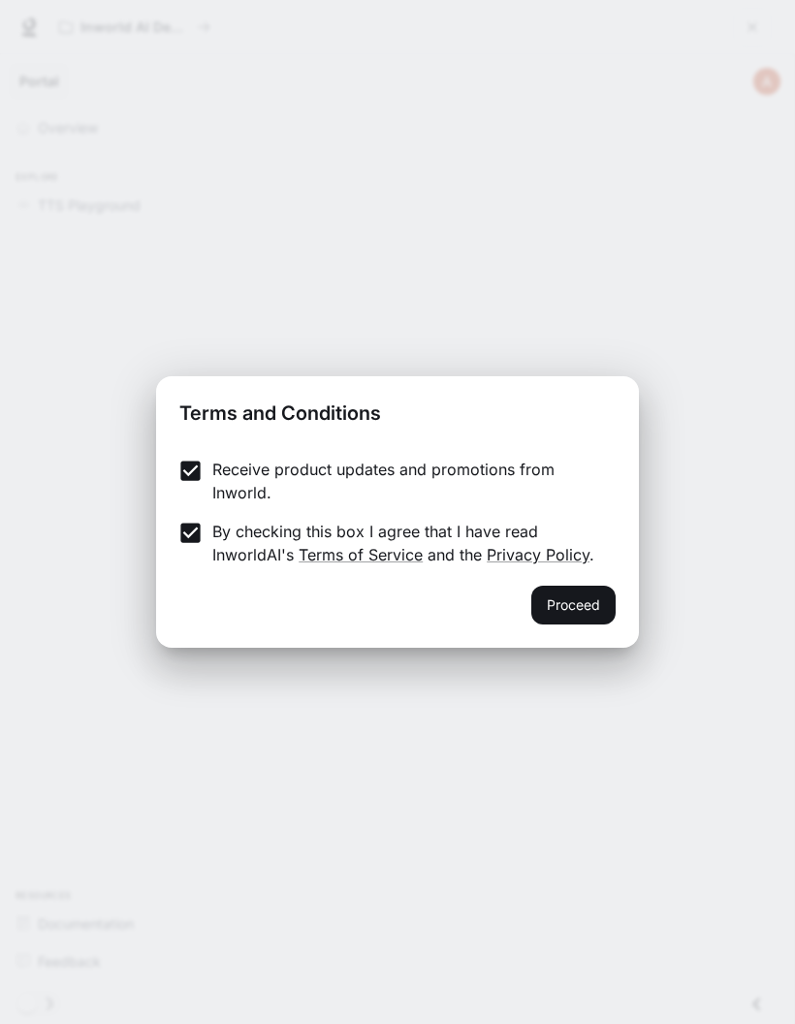
click at [579, 604] on button "Proceed" at bounding box center [573, 605] width 84 height 39
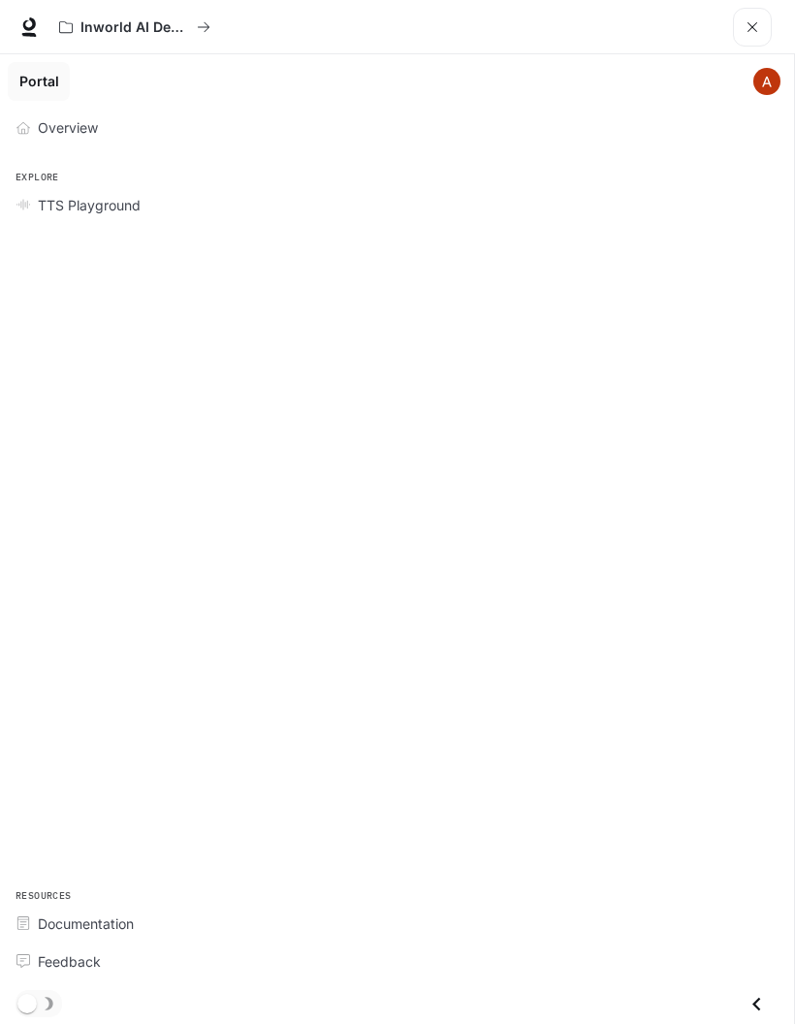
click at [759, 82] on img "main menu drawer" at bounding box center [766, 81] width 27 height 27
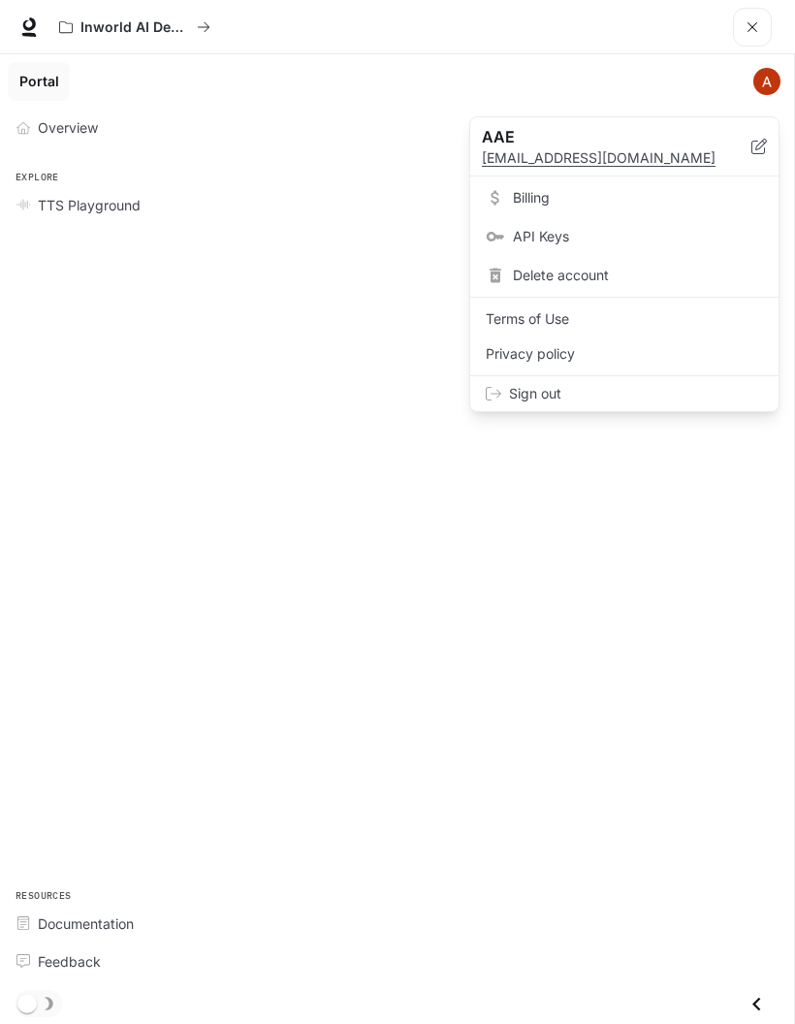
click at [691, 575] on div at bounding box center [397, 512] width 795 height 1024
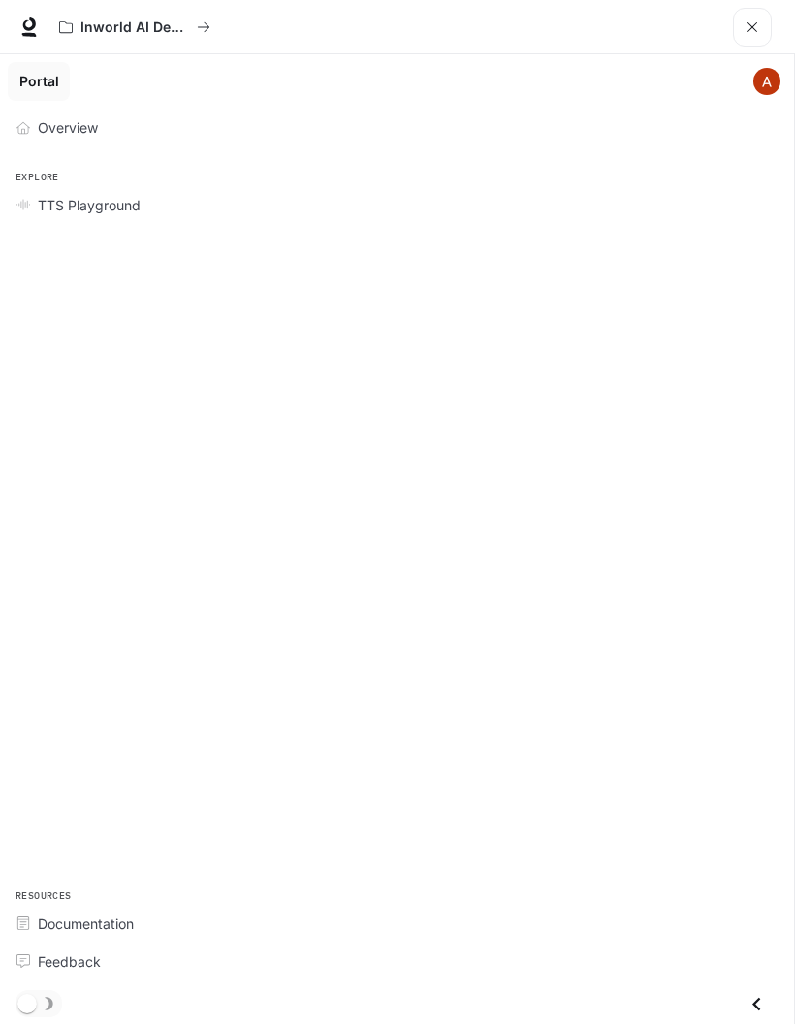
scroll to position [78, 0]
click at [751, 998] on icon "Close drawer" at bounding box center [757, 1004] width 26 height 26
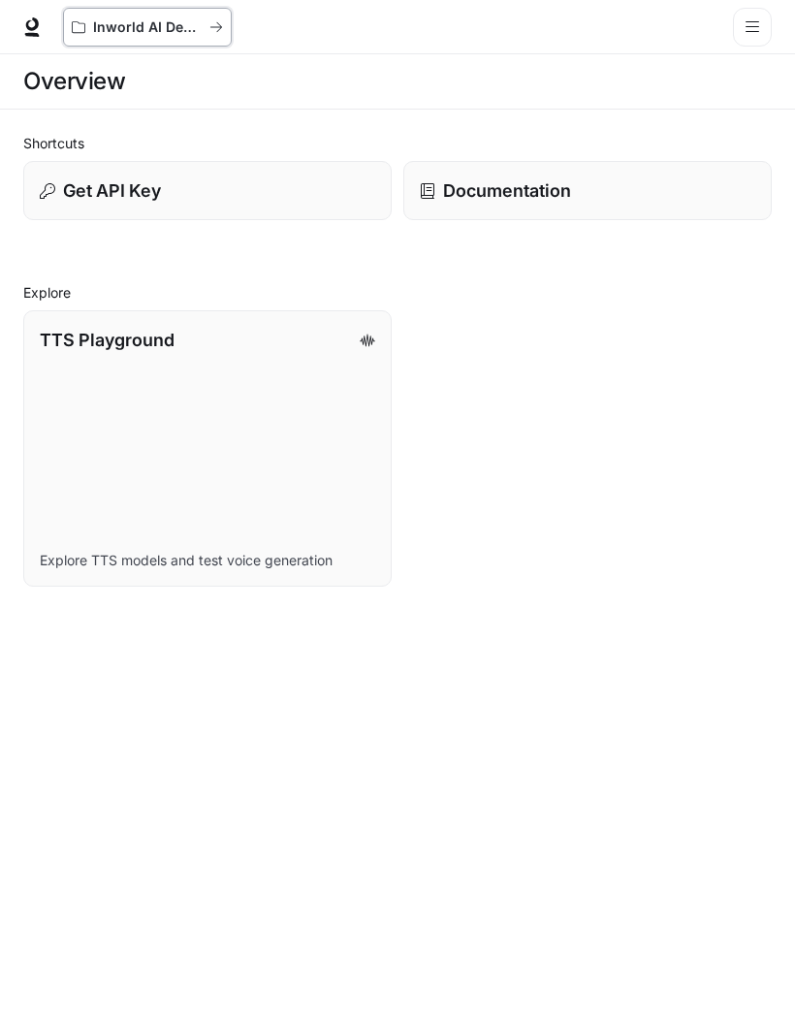
click at [118, 24] on p "Inworld AI Demos" at bounding box center [147, 27] width 109 height 16
click at [751, 107] on section "Overview" at bounding box center [397, 81] width 795 height 55
click at [757, 105] on section "Overview" at bounding box center [397, 81] width 795 height 55
click at [762, 94] on div "Overview" at bounding box center [397, 81] width 749 height 39
click at [764, 100] on div "Overview" at bounding box center [397, 81] width 749 height 39
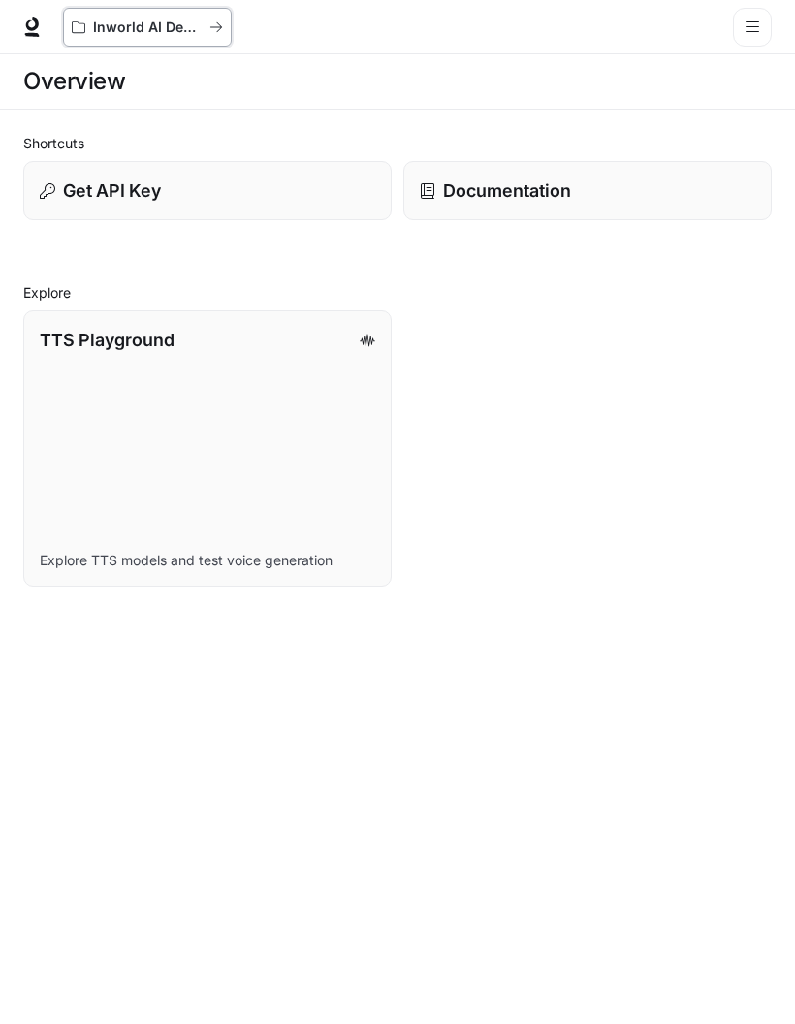
click at [108, 16] on button "Inworld AI Demos" at bounding box center [147, 27] width 169 height 39
click at [31, 29] on icon at bounding box center [31, 24] width 13 height 14
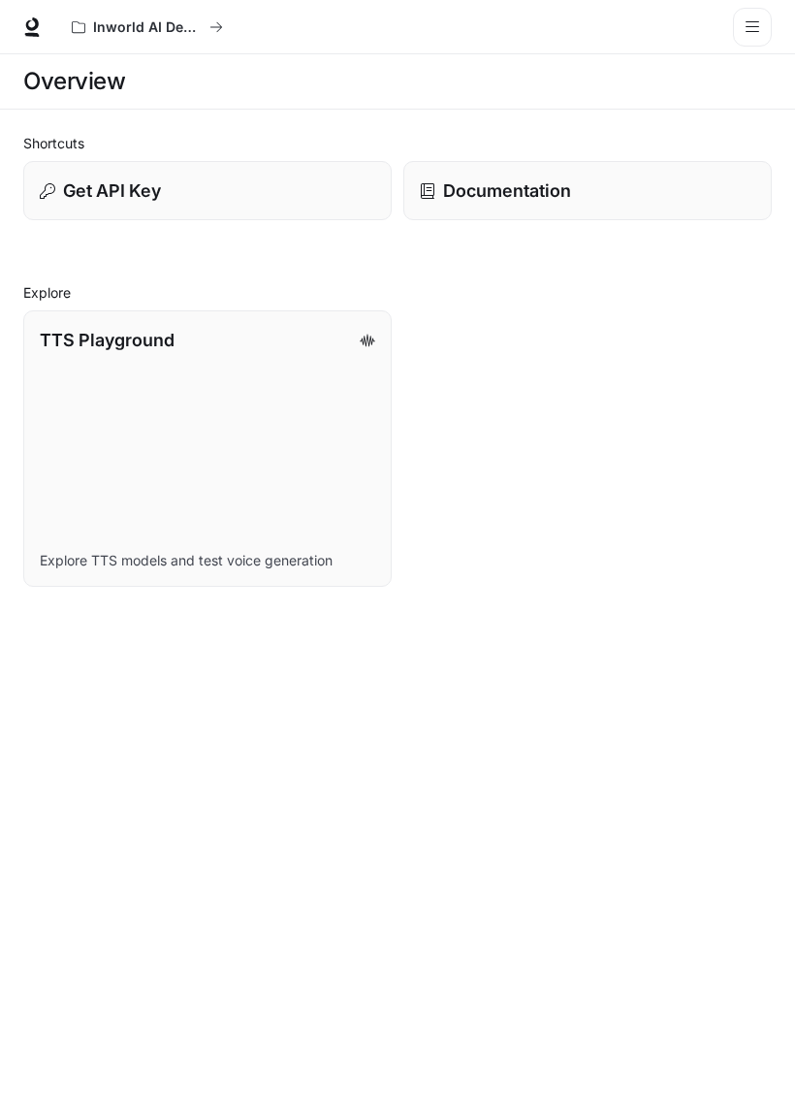
click at [104, 182] on p "Get API Key" at bounding box center [112, 190] width 98 height 26
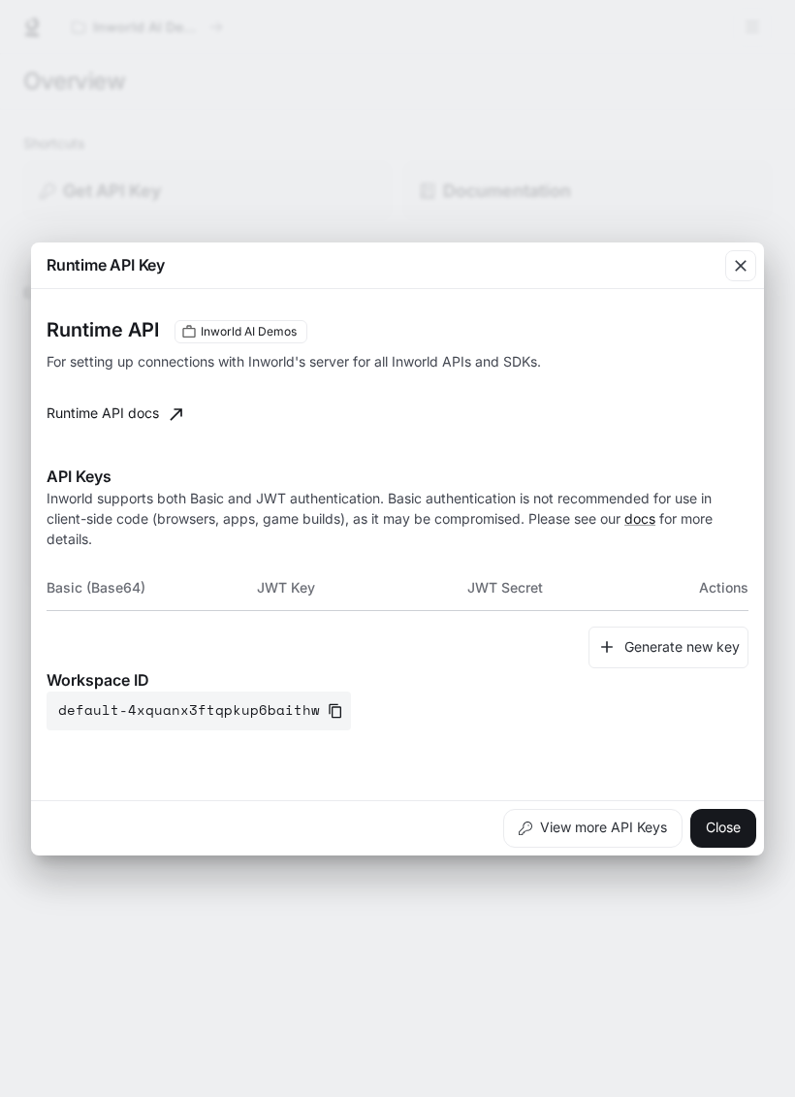
click at [745, 269] on icon "button" at bounding box center [741, 266] width 12 height 12
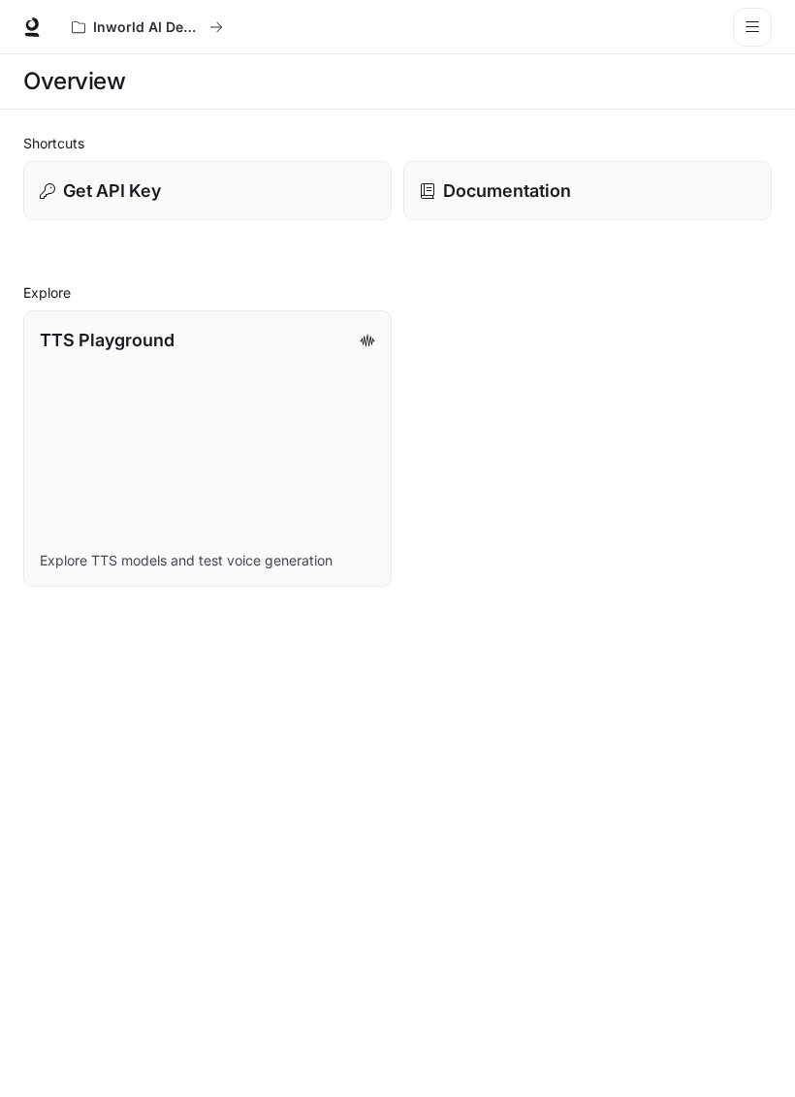
click at [623, 195] on div "Documentation" at bounding box center [588, 190] width 336 height 26
